Goal: Transaction & Acquisition: Subscribe to service/newsletter

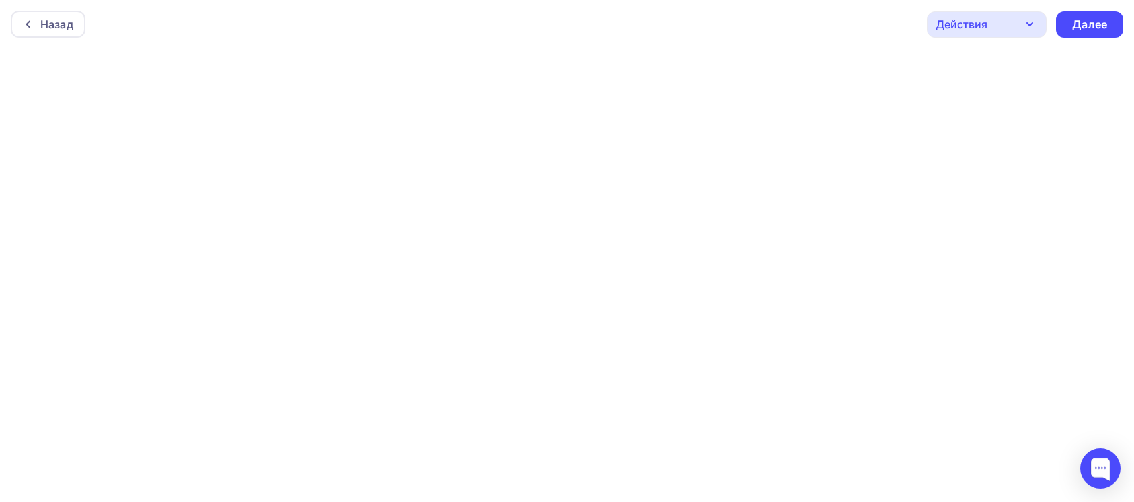
click at [1024, 24] on icon "button" at bounding box center [1030, 24] width 16 height 16
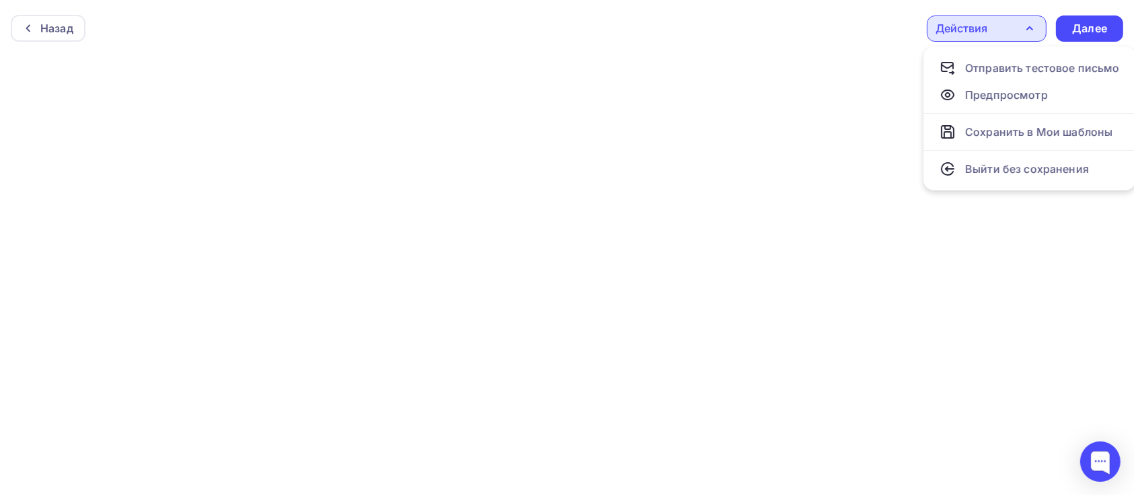
scroll to position [4, 0]
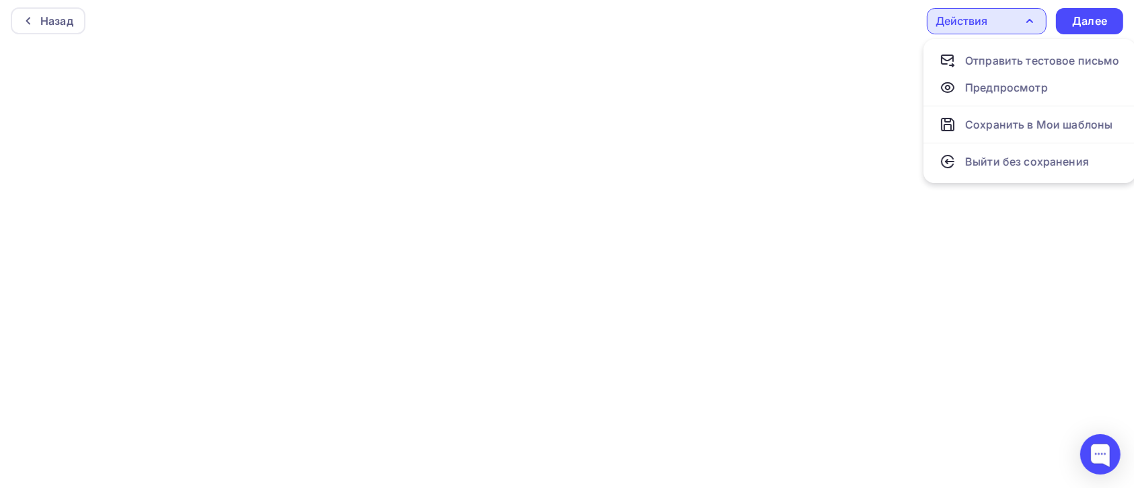
click at [1024, 24] on icon "button" at bounding box center [1030, 21] width 16 height 16
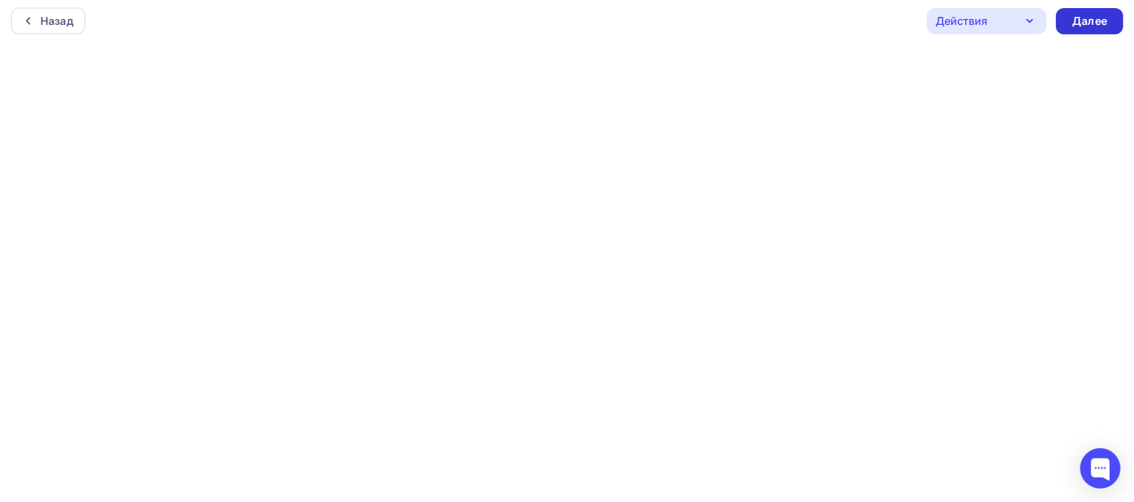
click at [1080, 25] on div "Далее" at bounding box center [1089, 20] width 35 height 15
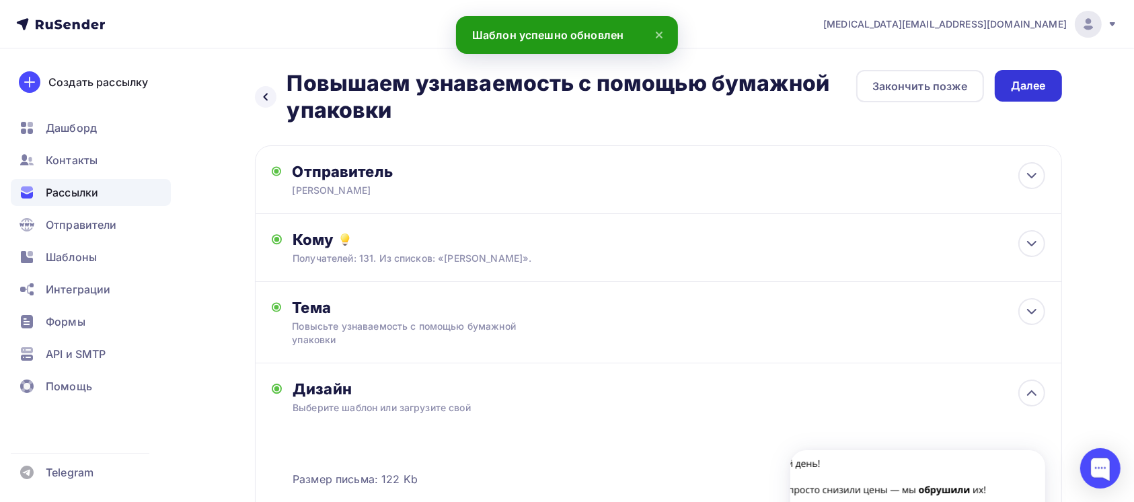
click at [1036, 87] on div "Далее" at bounding box center [1028, 85] width 35 height 15
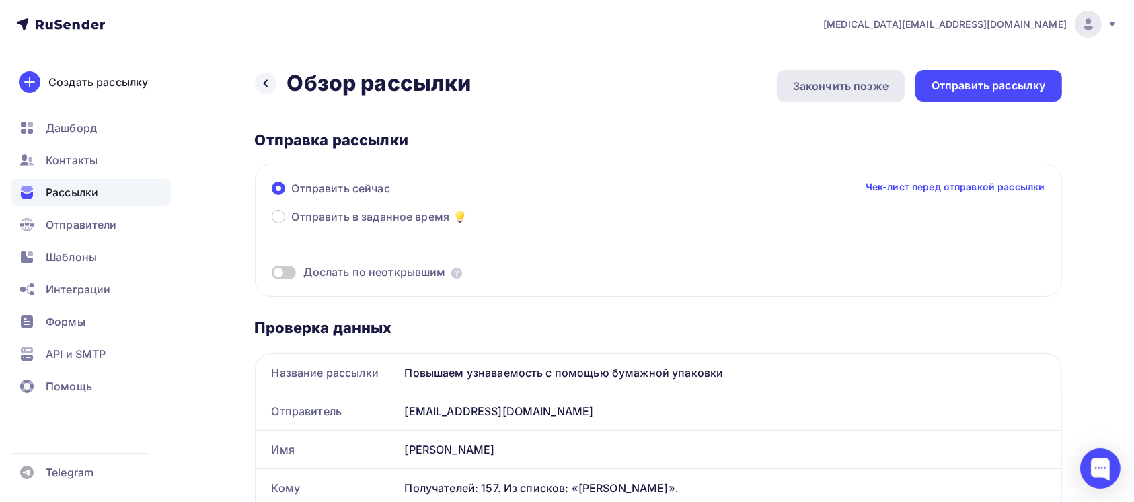
click at [846, 84] on div "Закончить позже" at bounding box center [841, 86] width 96 height 16
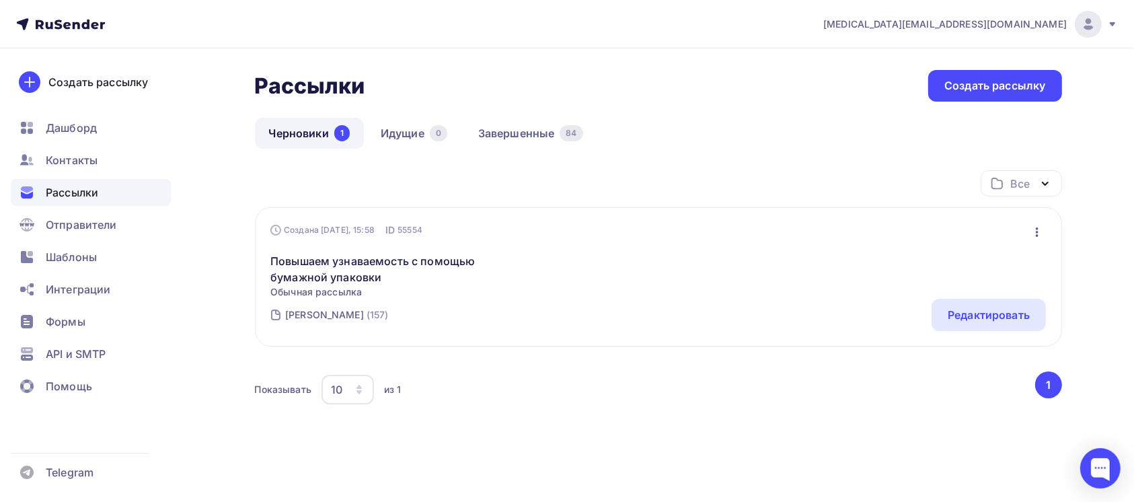
click at [88, 24] on icon at bounding box center [85, 24] width 8 height 9
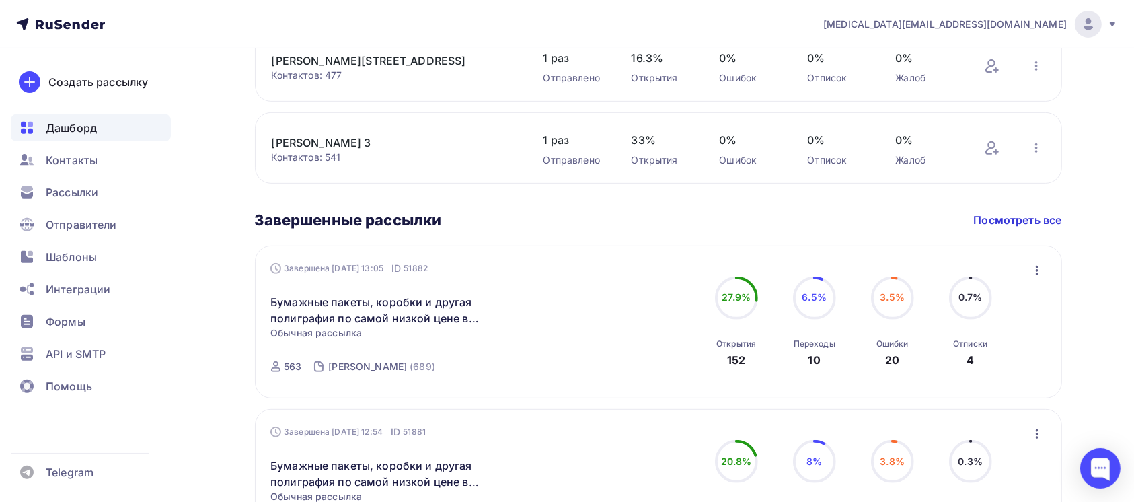
scroll to position [358, 0]
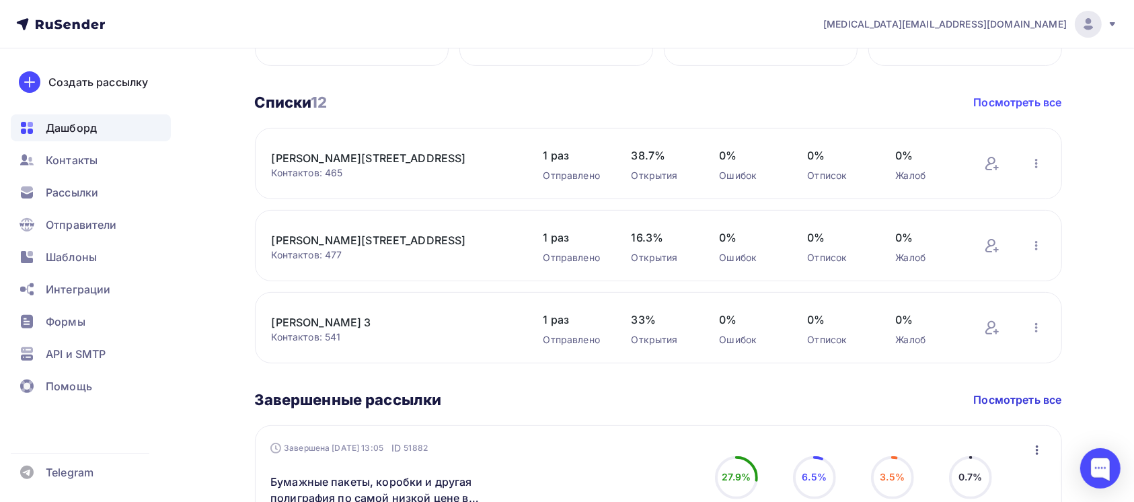
click at [1021, 100] on link "Посмотреть все" at bounding box center [1018, 102] width 88 height 16
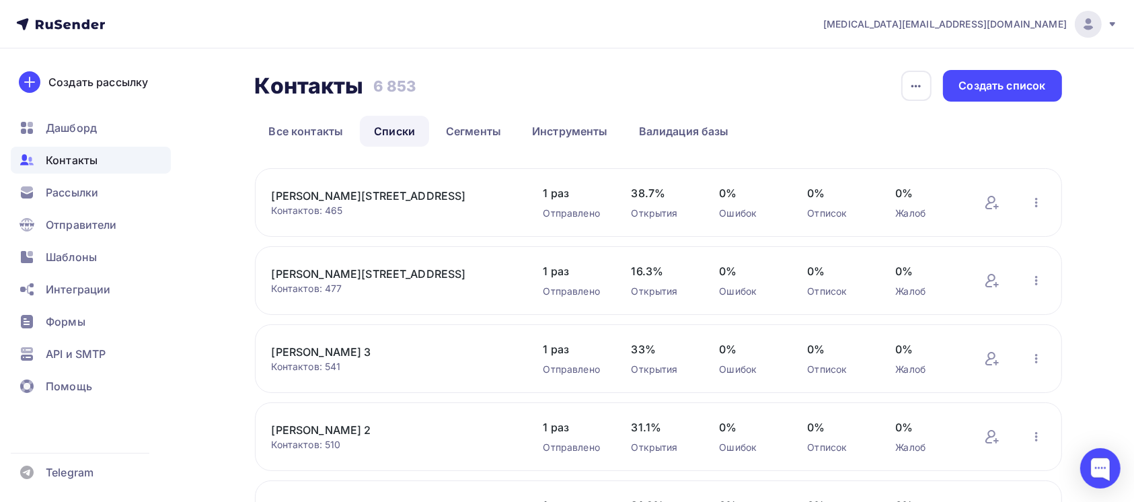
click at [1076, 26] on div at bounding box center [1088, 24] width 27 height 27
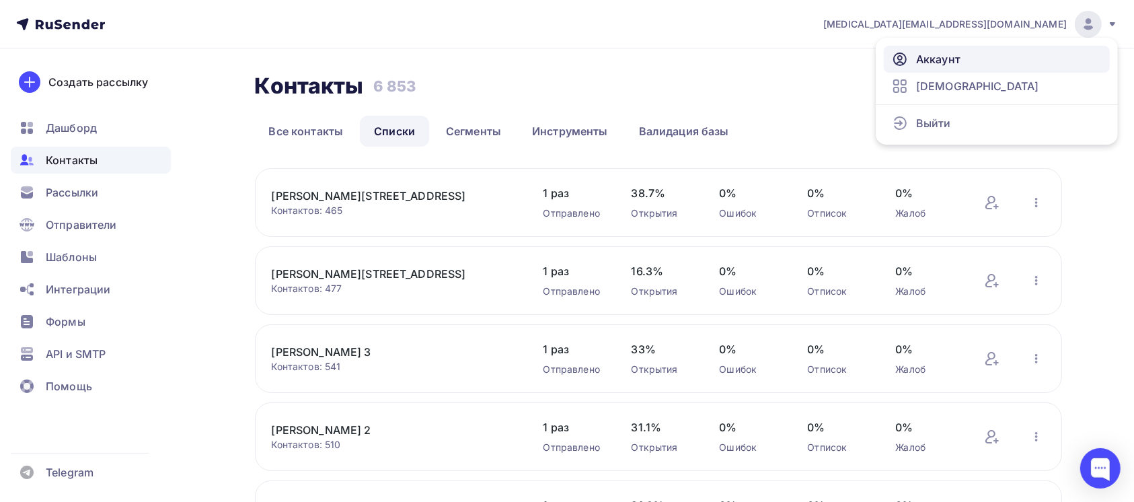
click at [958, 67] on link "Аккаунт" at bounding box center [997, 59] width 226 height 27
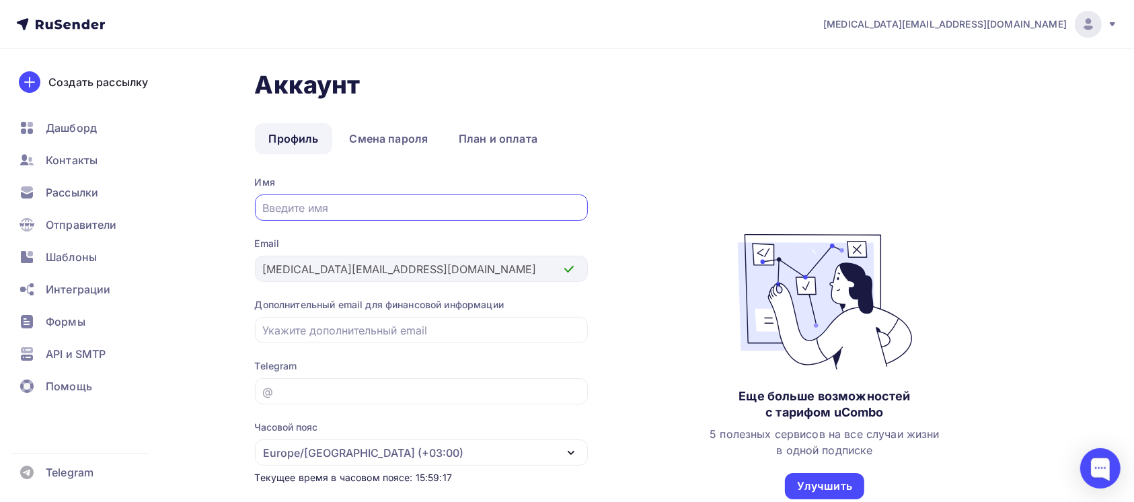
click at [1108, 20] on icon at bounding box center [1112, 24] width 11 height 11
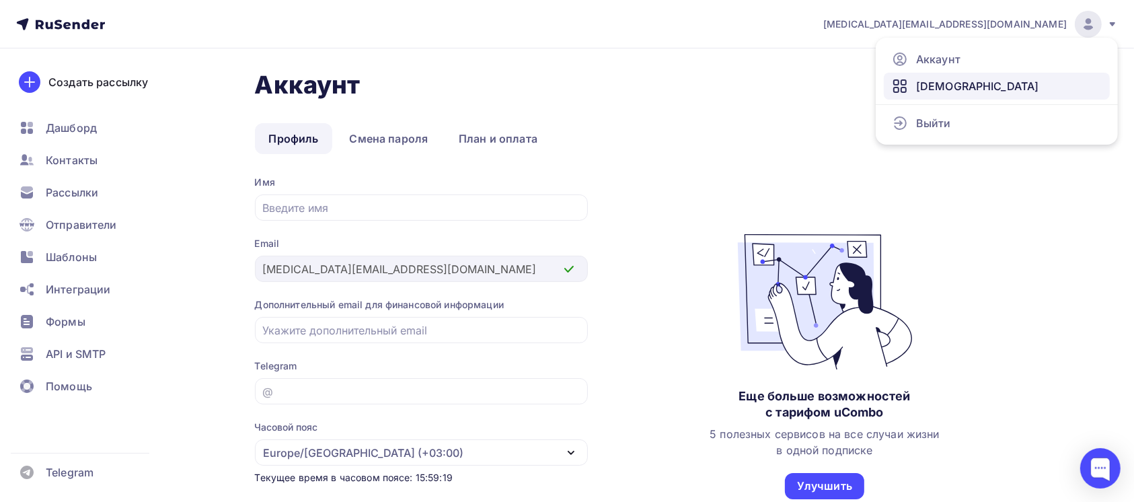
click at [1022, 84] on link "[DEMOGRAPHIC_DATA]" at bounding box center [997, 86] width 226 height 27
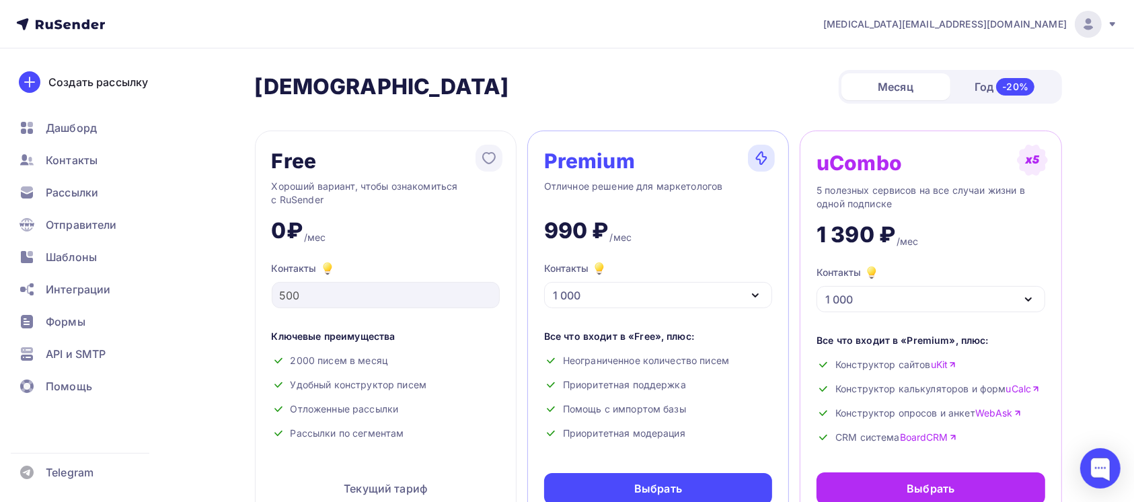
click at [689, 293] on div "1 000" at bounding box center [658, 295] width 228 height 26
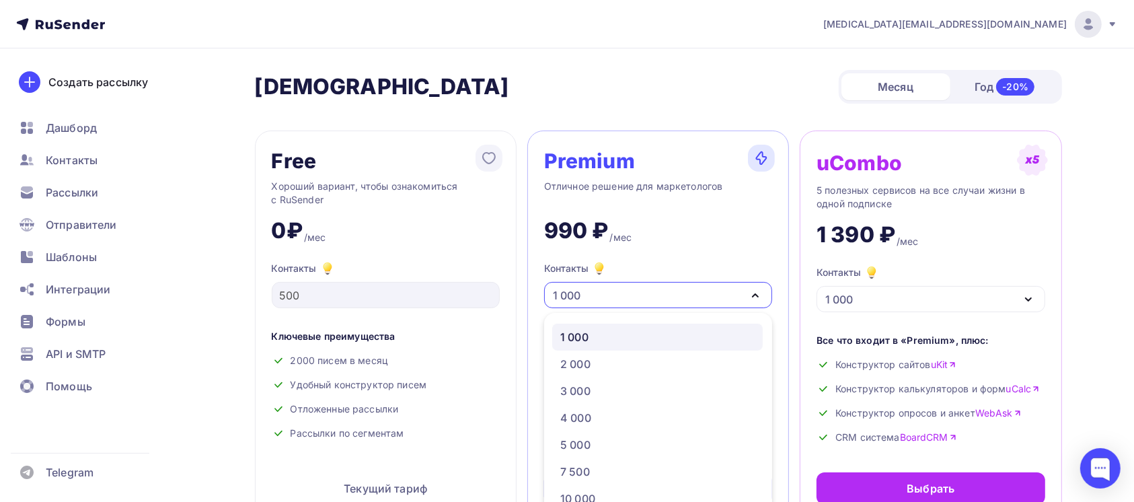
scroll to position [32, 0]
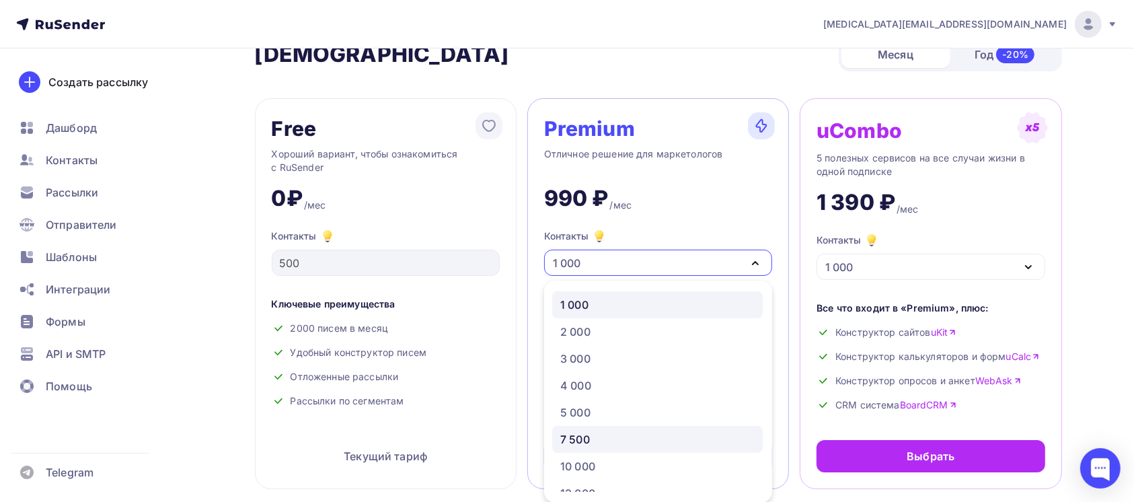
click at [681, 441] on div "7 500" at bounding box center [657, 439] width 194 height 16
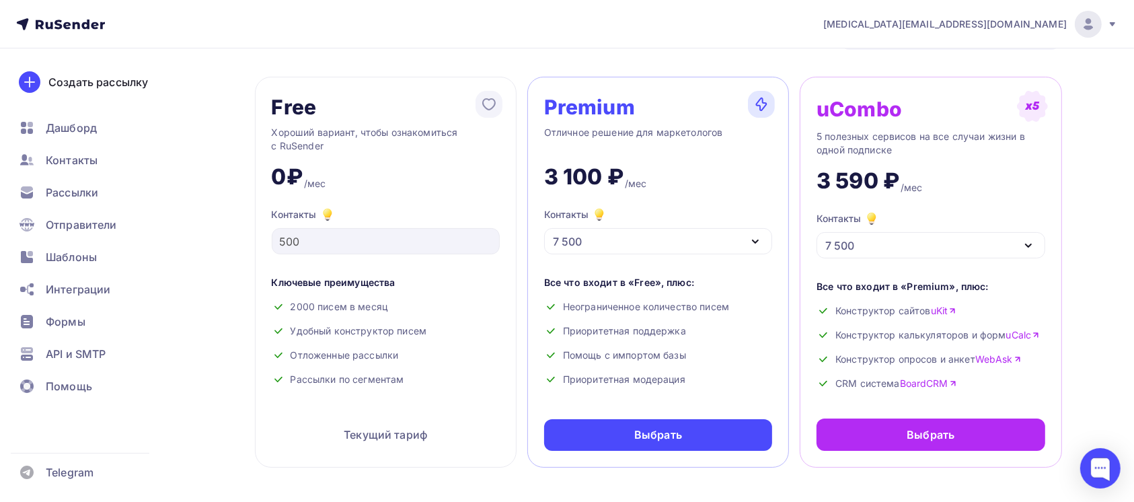
scroll to position [0, 0]
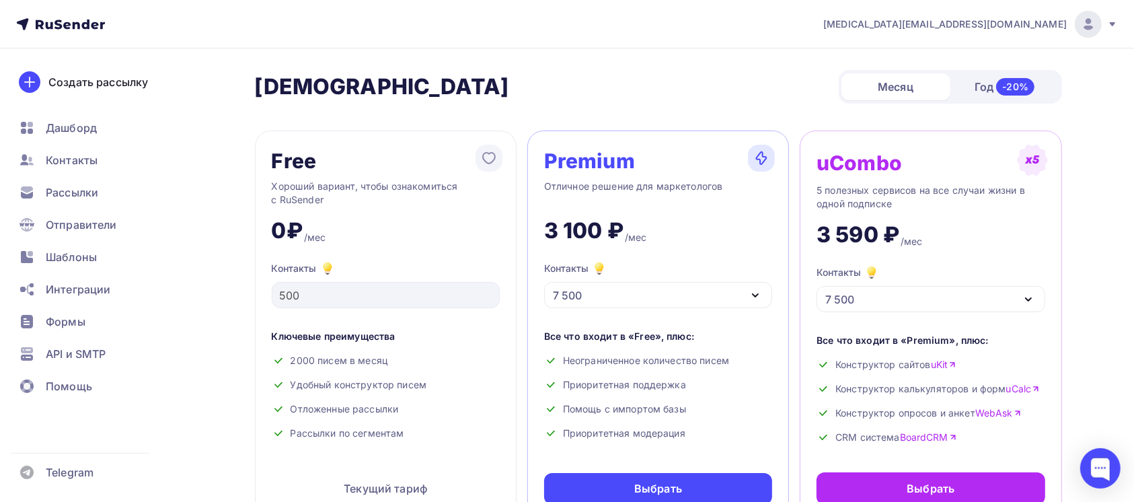
click at [699, 287] on div "7 500" at bounding box center [658, 295] width 228 height 26
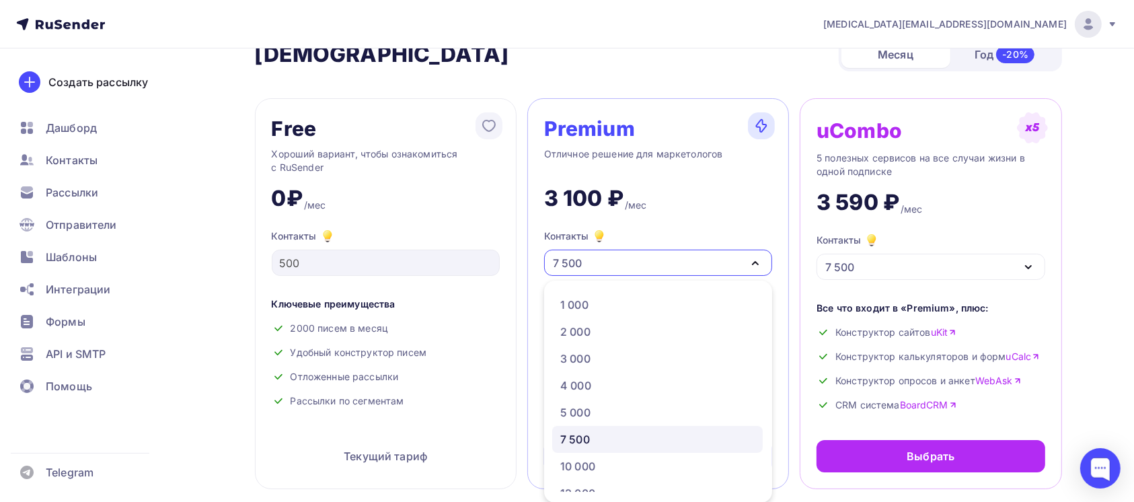
click at [700, 225] on div "Premium Отличное решение для маркетологов 3 100 ₽ /мес Контакты 7 500 1 000 2 0…" at bounding box center [658, 293] width 262 height 391
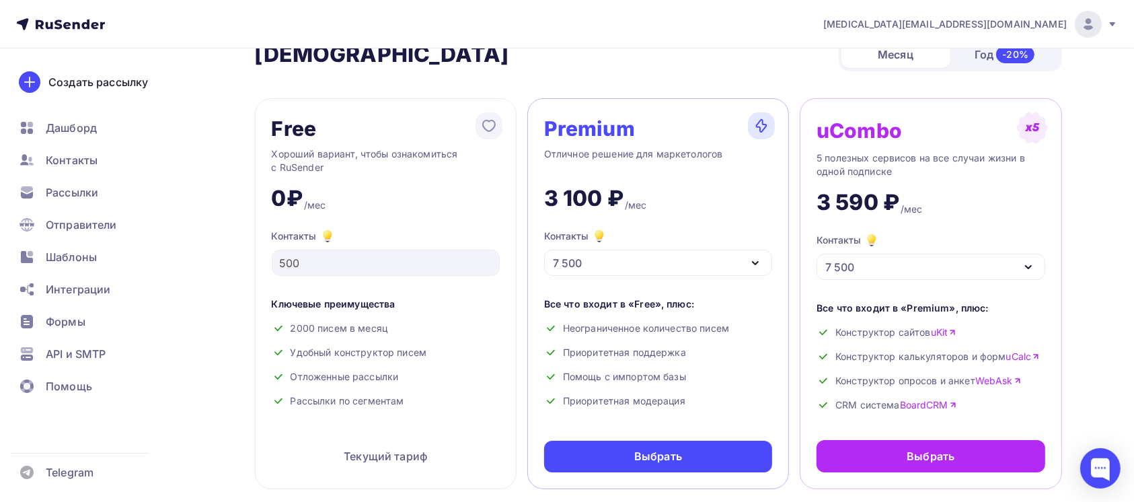
click at [712, 261] on div "7 500" at bounding box center [658, 263] width 228 height 26
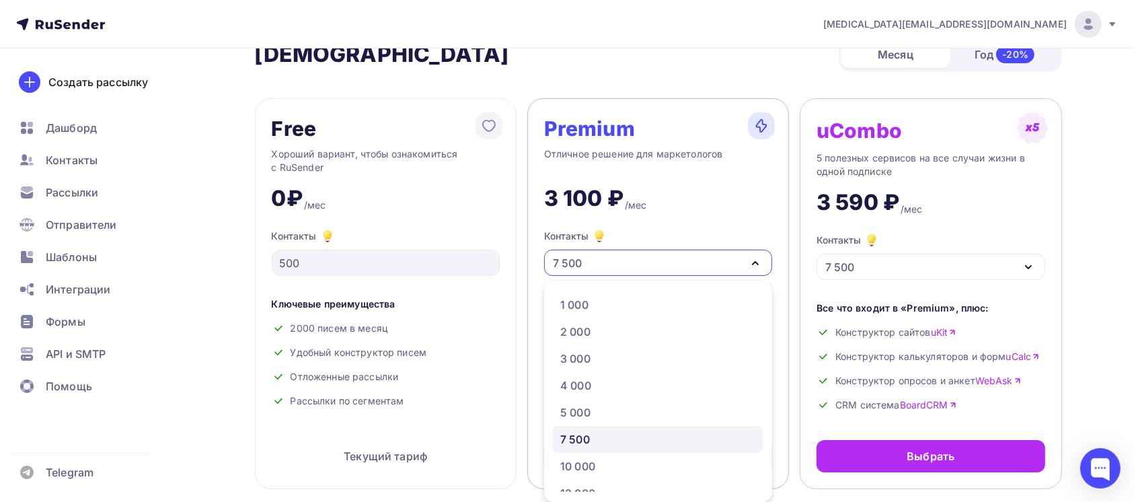
click at [702, 223] on div "Premium Отличное решение для маркетологов 3 100 ₽ /мес Контакты 7 500 1 000 2 0…" at bounding box center [658, 293] width 262 height 391
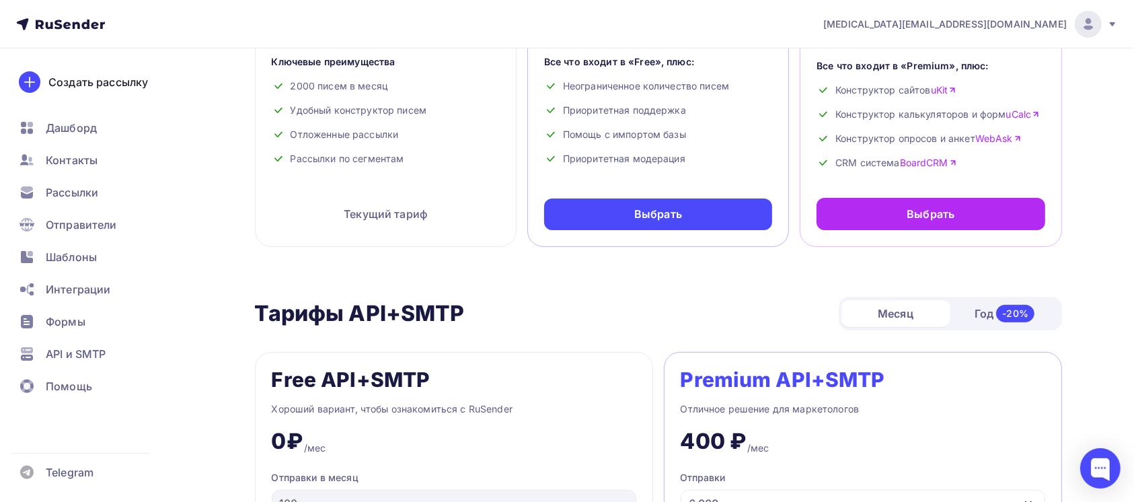
scroll to position [52, 0]
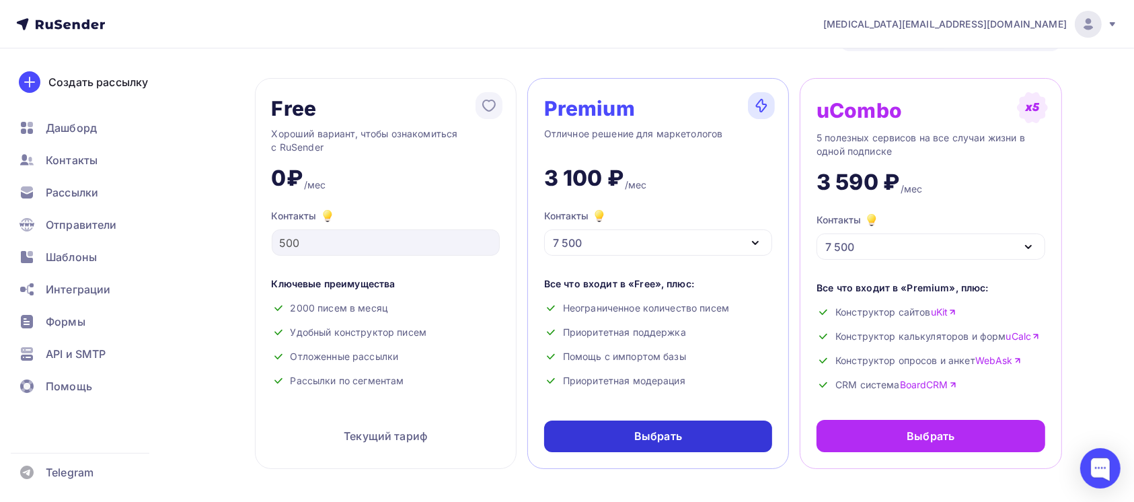
click at [611, 437] on div "Выбрать" at bounding box center [658, 436] width 228 height 32
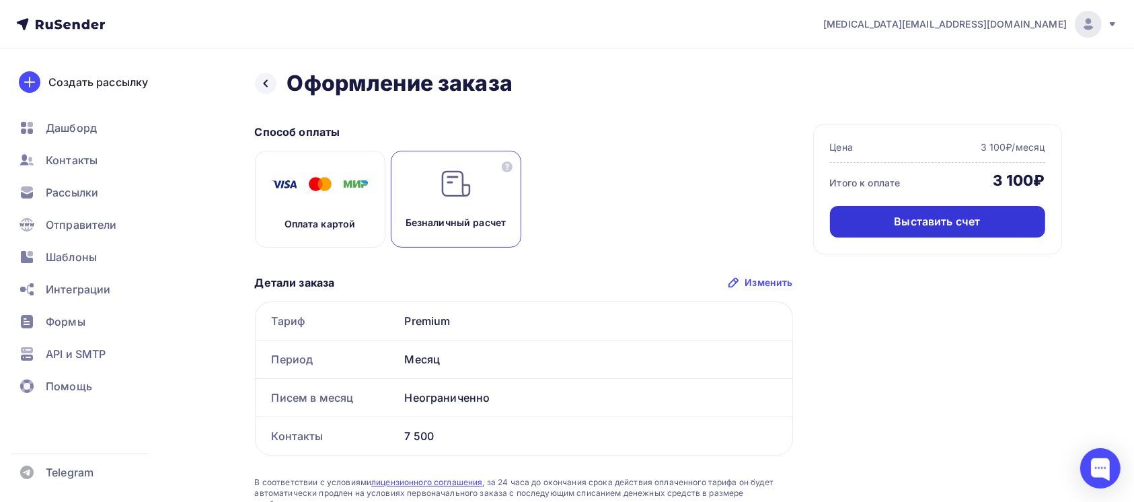
click at [972, 227] on div "Выставить счет" at bounding box center [938, 221] width 86 height 15
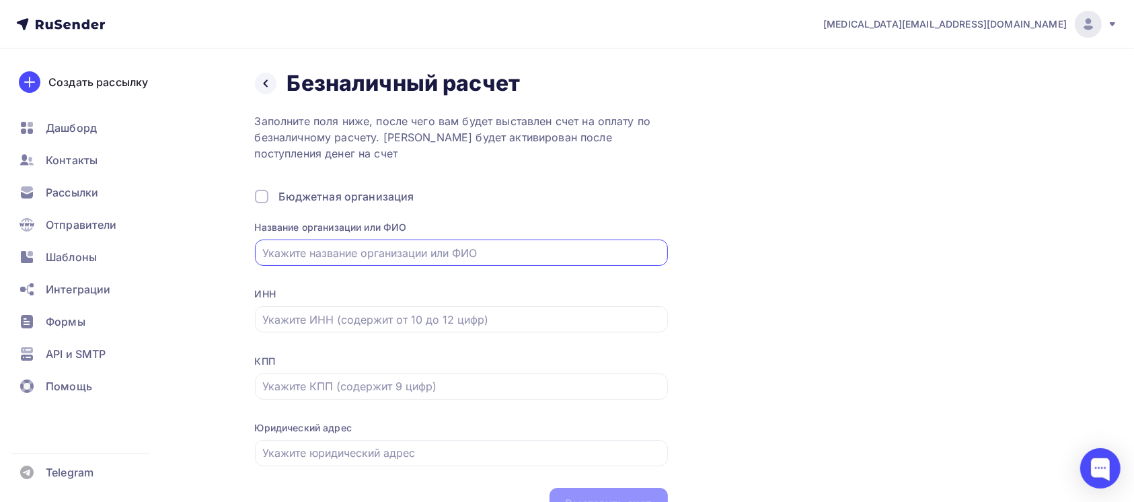
click at [280, 251] on input "text" at bounding box center [461, 253] width 398 height 16
type input "ООО «Аврора Принт»"
click at [334, 327] on div at bounding box center [461, 319] width 413 height 26
click at [273, 313] on input "text" at bounding box center [461, 319] width 398 height 16
click at [821, 252] on div "Назад Безналичный расчет Безналичный расчет Заполните поля ниже, после чего вам…" at bounding box center [658, 294] width 807 height 449
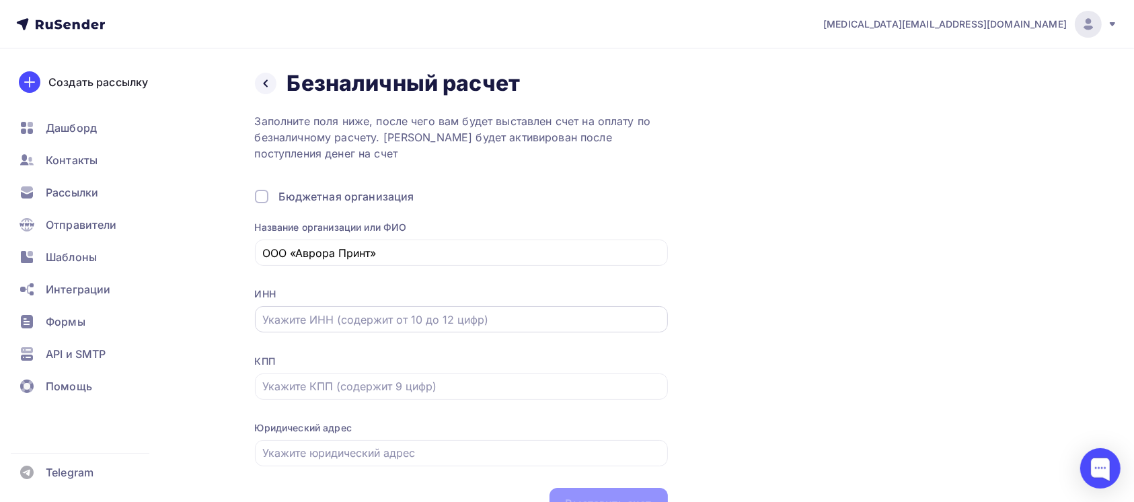
click at [409, 314] on input "text" at bounding box center [461, 319] width 398 height 16
paste input "7714632576"
type input "7714632576"
click at [374, 382] on input "text" at bounding box center [461, 386] width 398 height 16
paste input "774301001"
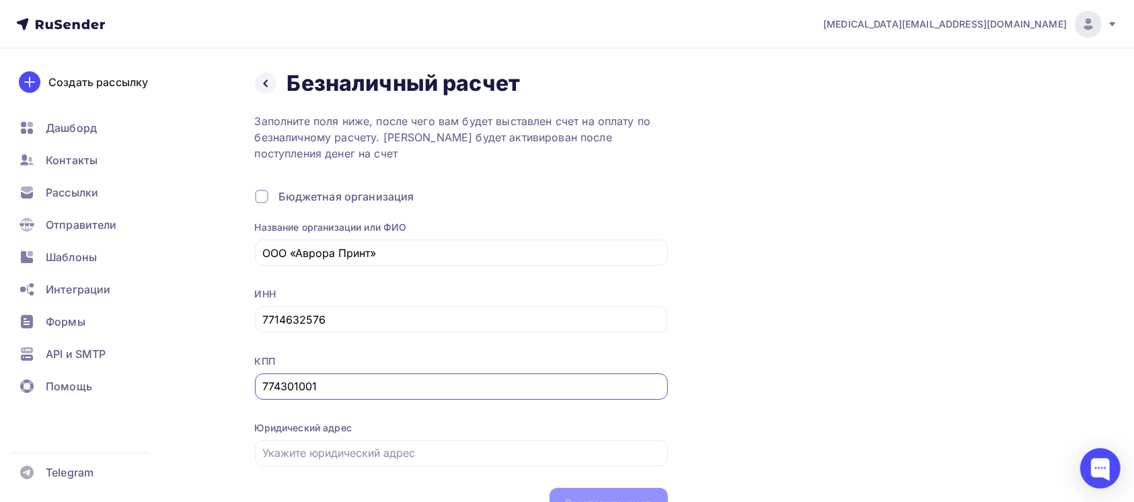
type input "774301001"
click at [764, 351] on div "Назад Безналичный расчет Безналичный расчет Заполните поля ниже, после чего вам…" at bounding box center [658, 294] width 807 height 449
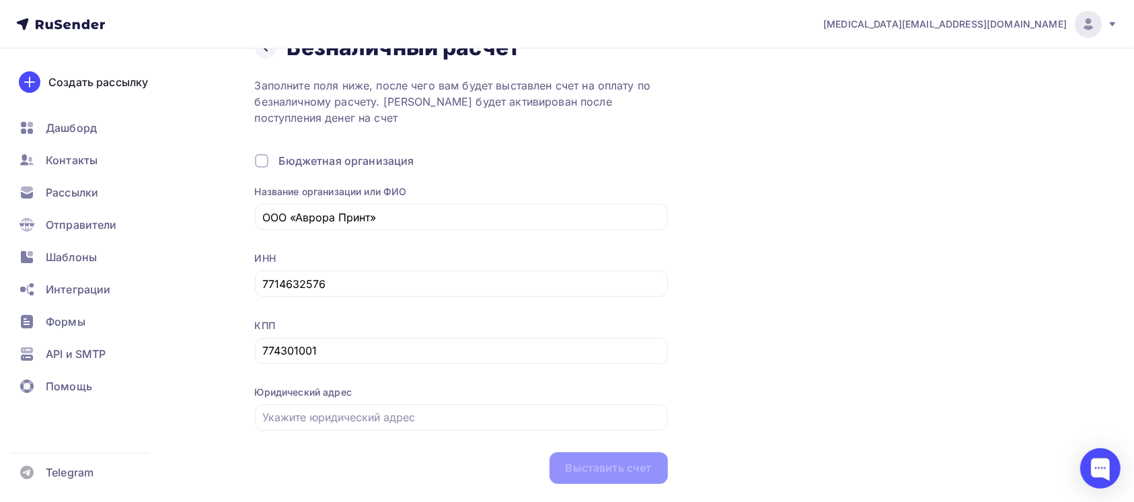
scroll to position [71, 0]
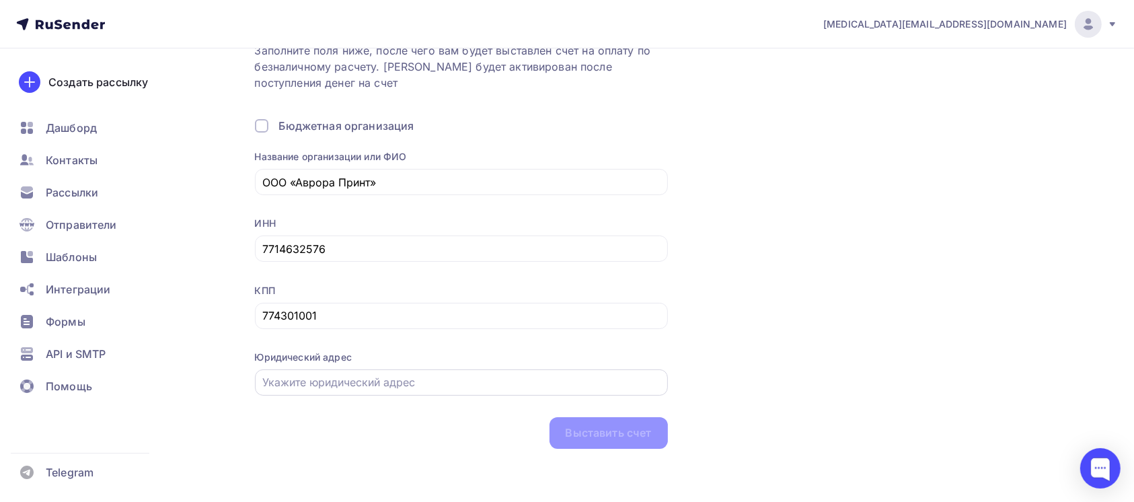
click at [295, 387] on input "text" at bounding box center [461, 382] width 398 height 16
paste input "125438, г. [GEOGRAPHIC_DATA], пер. [PERSON_NAME][STREET_ADDRESS] 5 эт. 2 пом. 1"
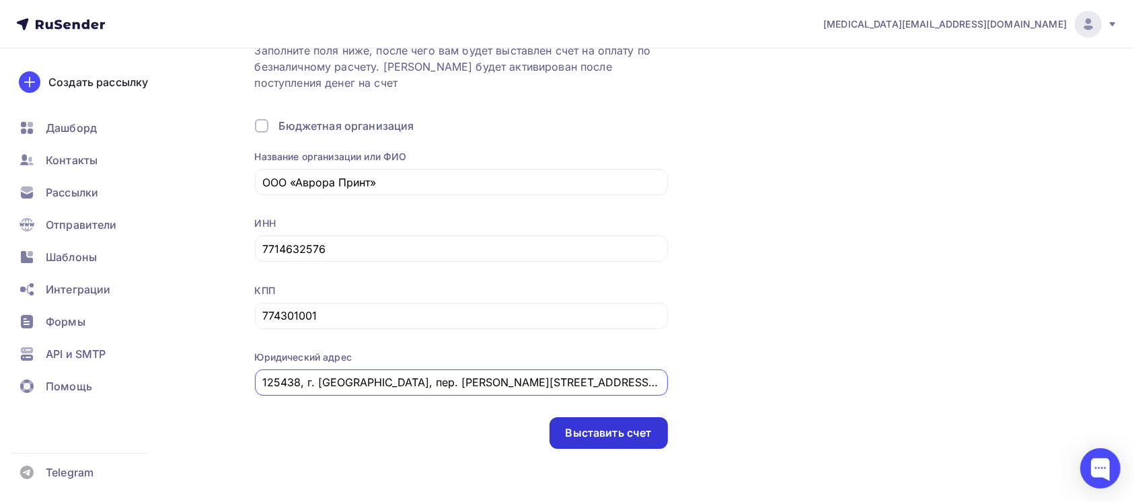
type input "125438, г. [GEOGRAPHIC_DATA], пер. [PERSON_NAME][STREET_ADDRESS] 5 эт. 2 пом. 1"
click at [622, 436] on div "Выставить счет" at bounding box center [609, 432] width 86 height 15
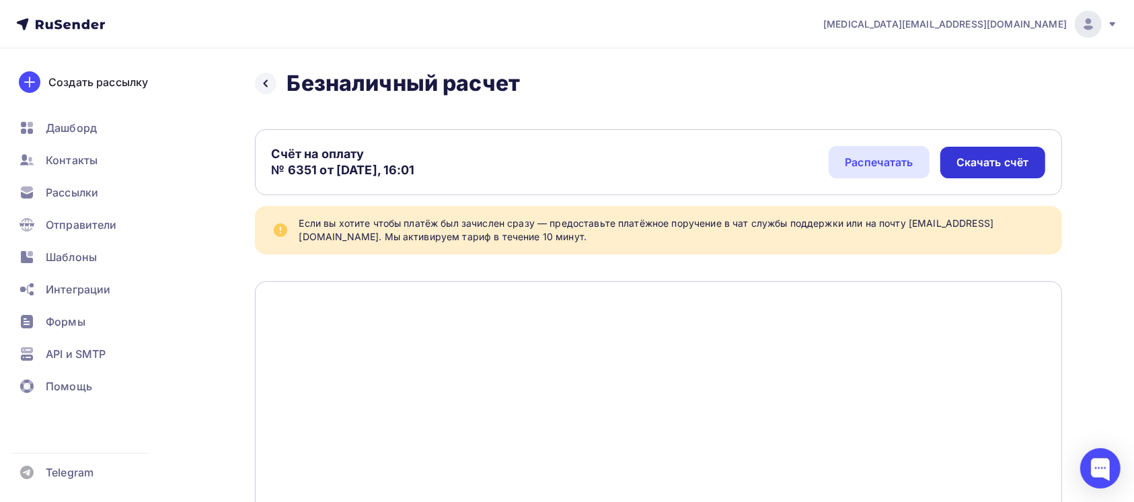
click at [975, 164] on div "Скачать счёт" at bounding box center [992, 162] width 73 height 15
